Goal: Information Seeking & Learning: Learn about a topic

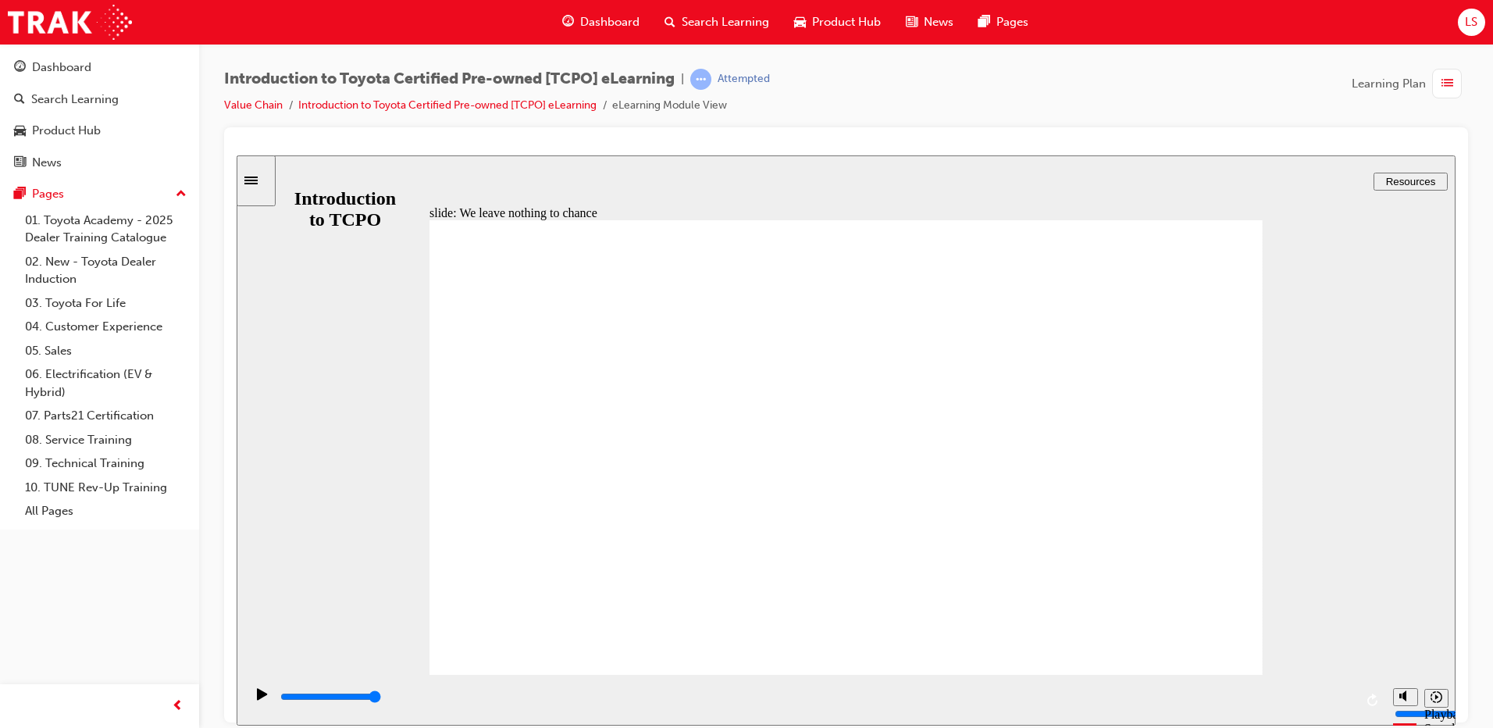
drag, startPoint x: 237, startPoint y: 155, endPoint x: 1199, endPoint y: 248, distance: 966.5
